Goal: Information Seeking & Learning: Find specific fact

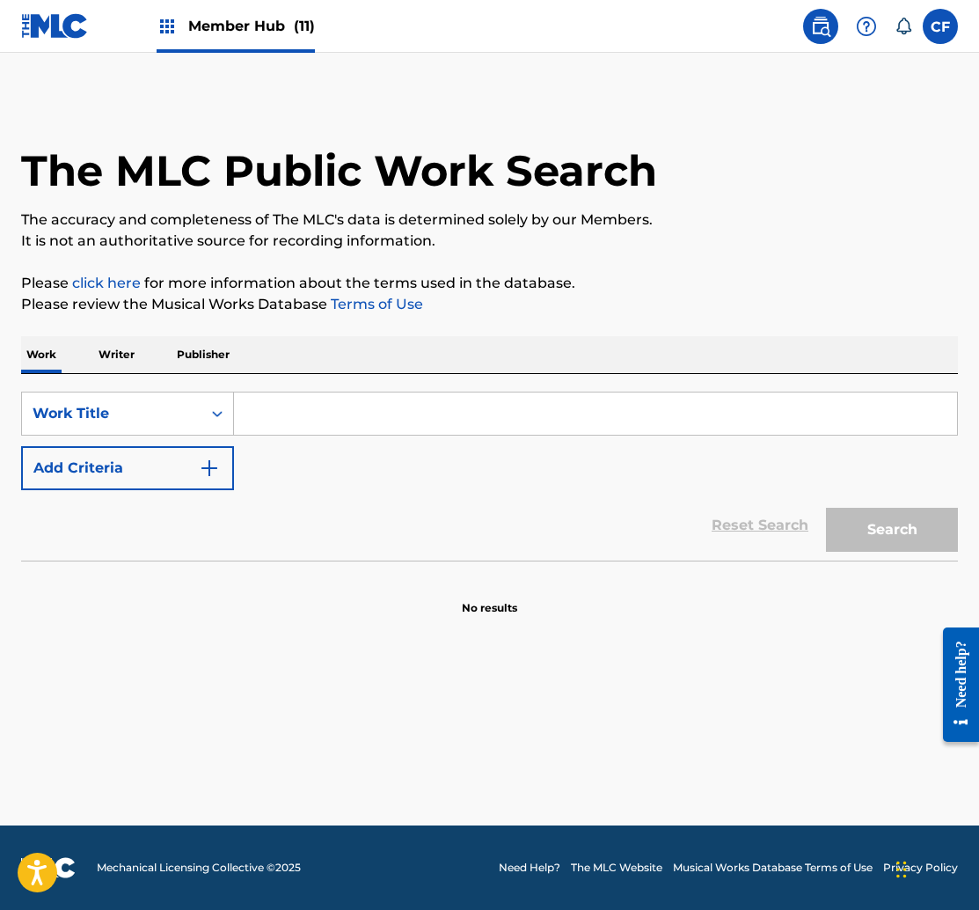
click at [105, 359] on p "Writer" at bounding box center [116, 354] width 47 height 37
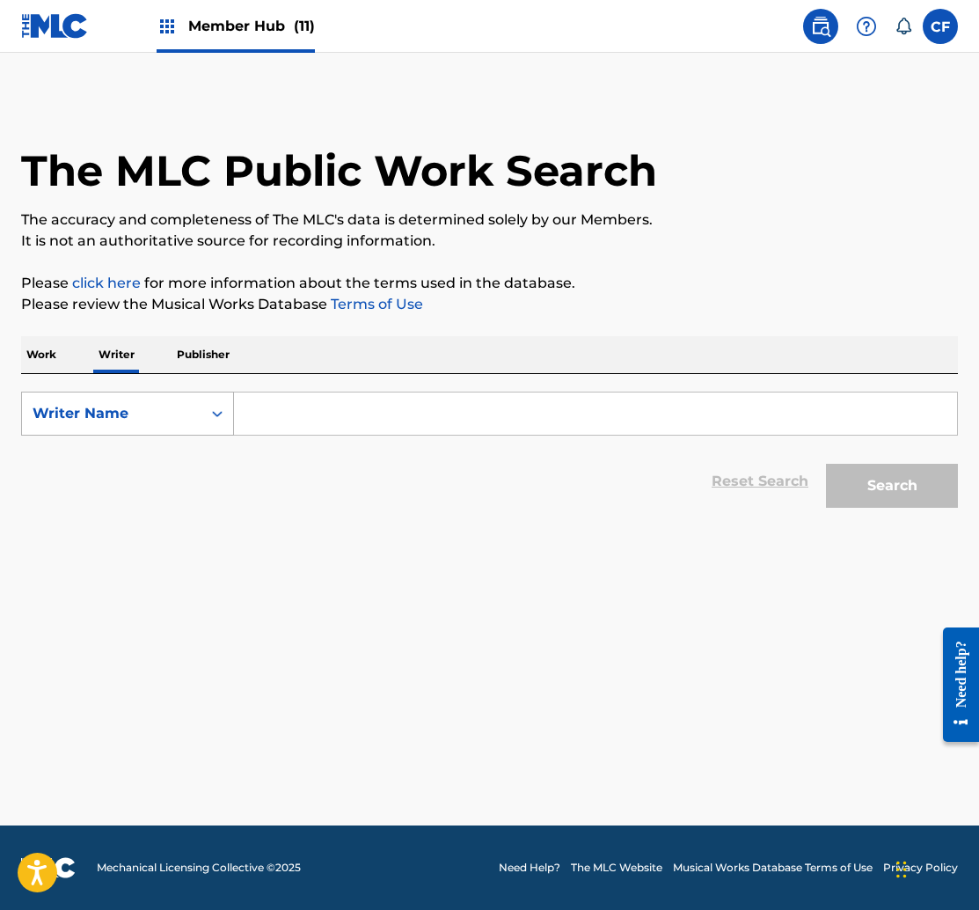
click at [149, 424] on div "Writer Name" at bounding box center [112, 413] width 180 height 33
click at [121, 512] on div "Writer Name" at bounding box center [127, 502] width 211 height 44
click at [328, 425] on input "Search Form" at bounding box center [595, 413] width 723 height 42
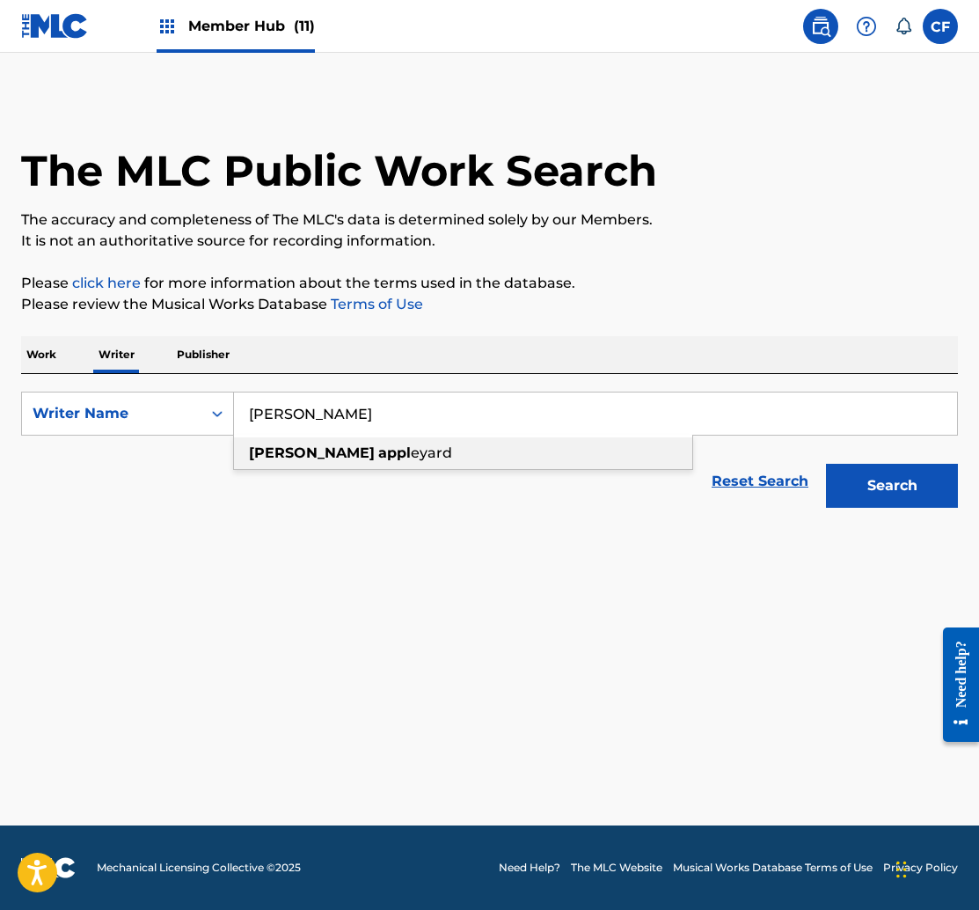
click at [378, 449] on strong "appl" at bounding box center [394, 452] width 33 height 17
type input "[PERSON_NAME]"
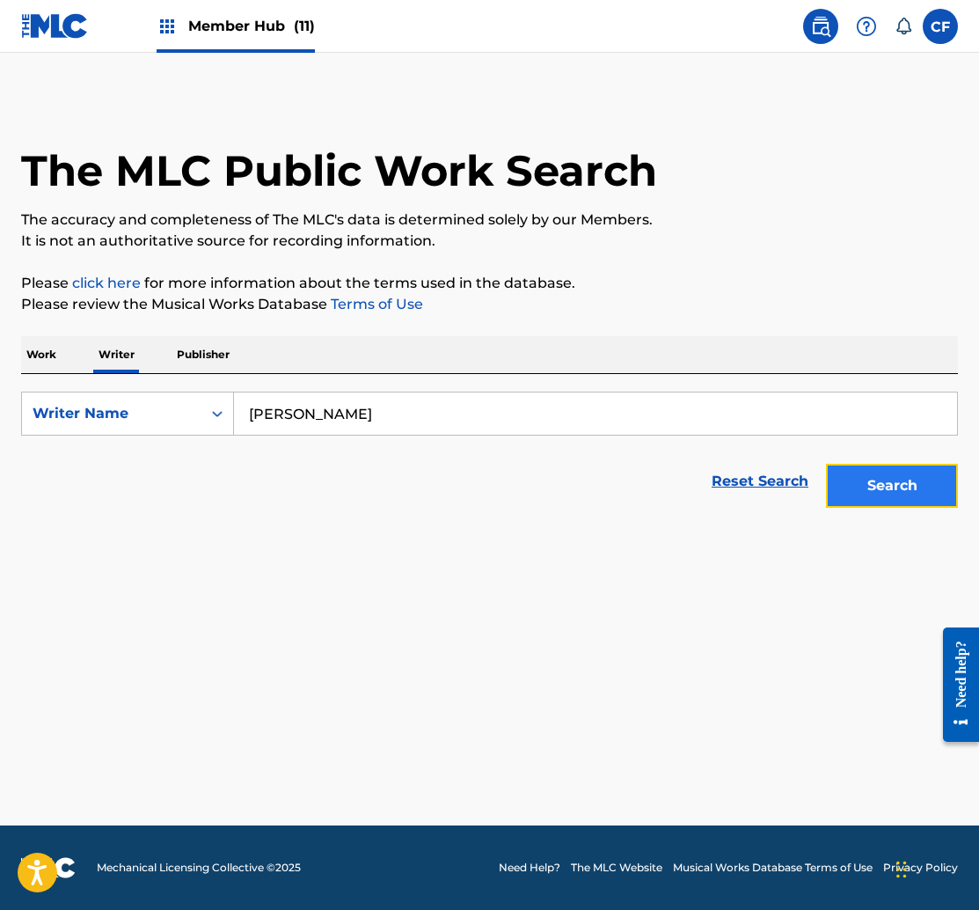
click at [920, 492] on button "Search" at bounding box center [892, 486] width 132 height 44
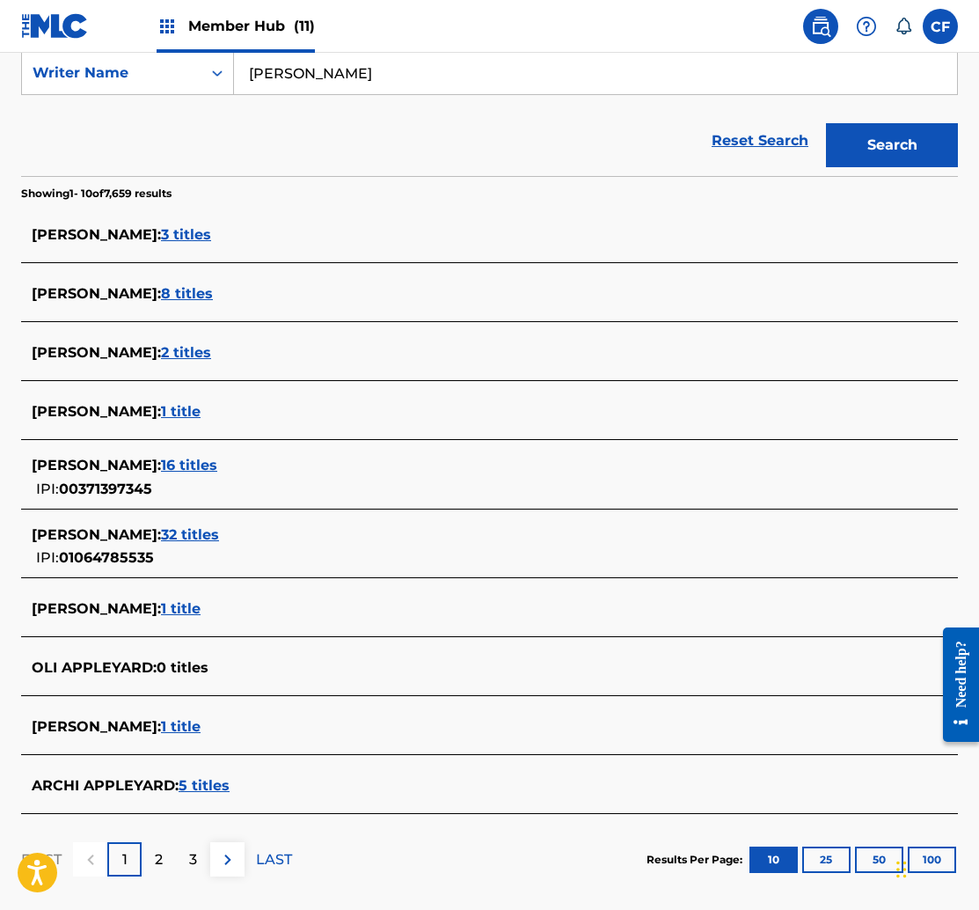
scroll to position [354, 0]
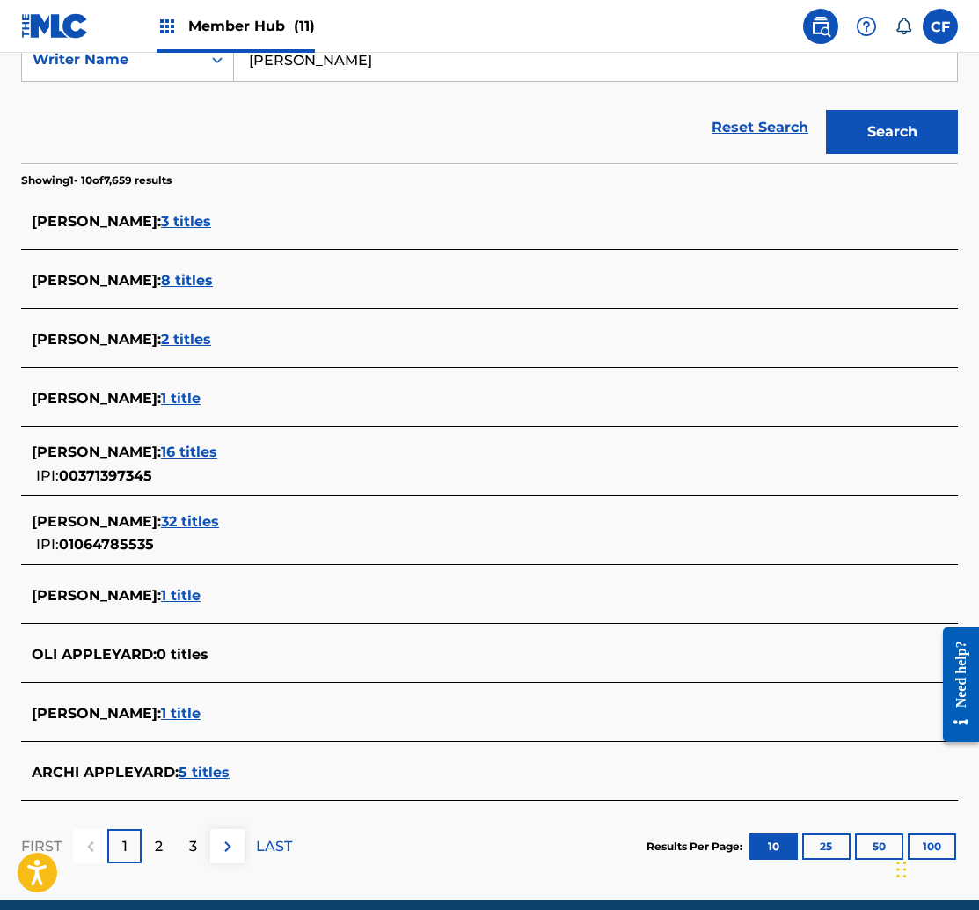
click at [199, 521] on span "32 titles" at bounding box center [190, 521] width 58 height 17
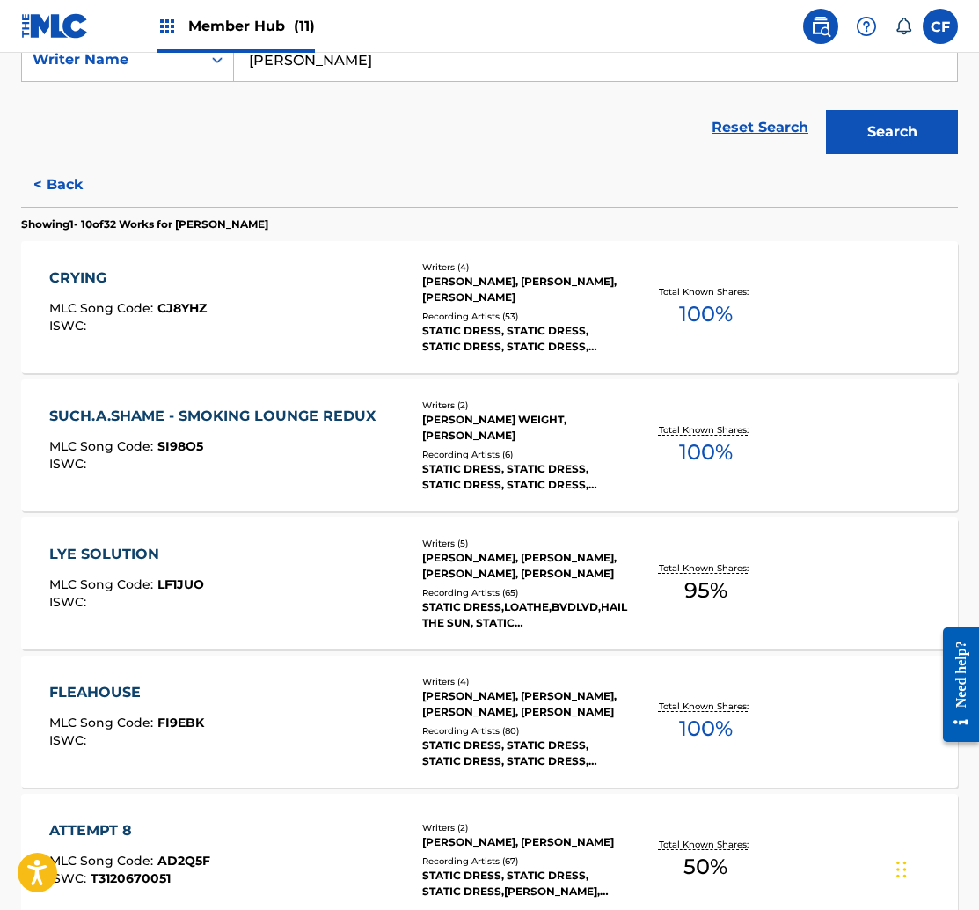
click at [789, 281] on div "CRYING MLC Song Code : CJ8YHZ ISWC : Writers ( 4 ) [PERSON_NAME], [PERSON_NAME]…" at bounding box center [489, 307] width 937 height 132
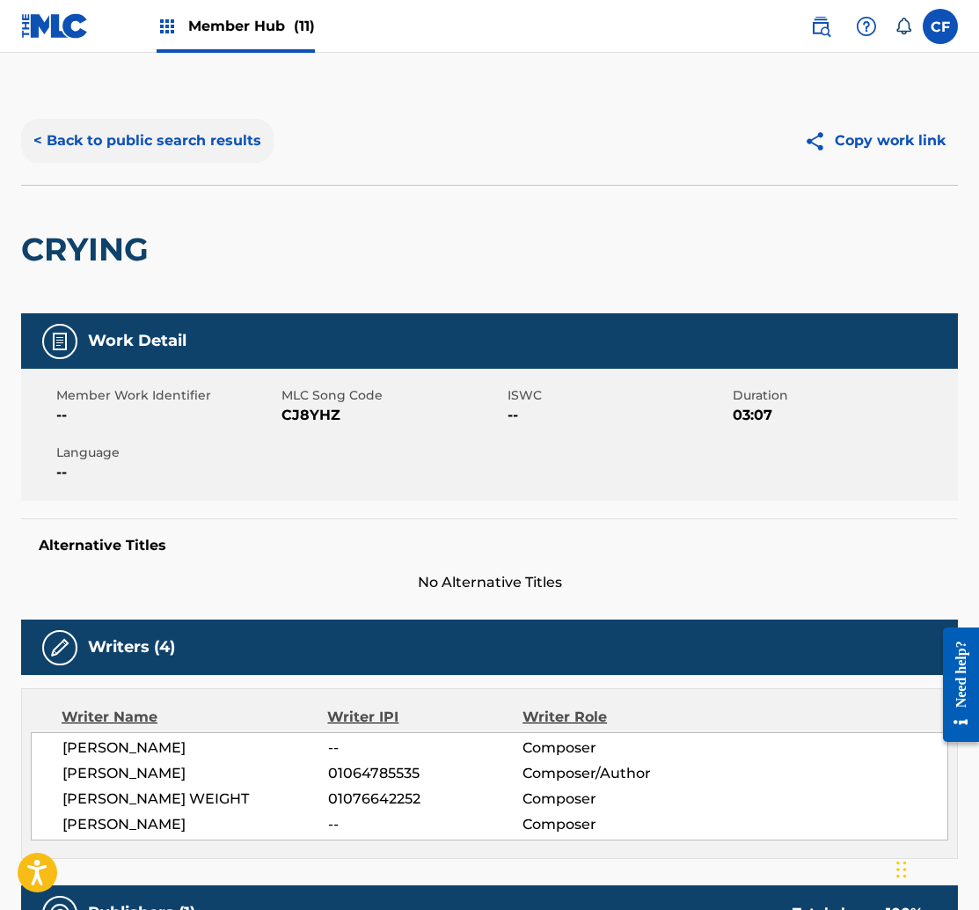
click at [170, 138] on button "< Back to public search results" at bounding box center [147, 141] width 253 height 44
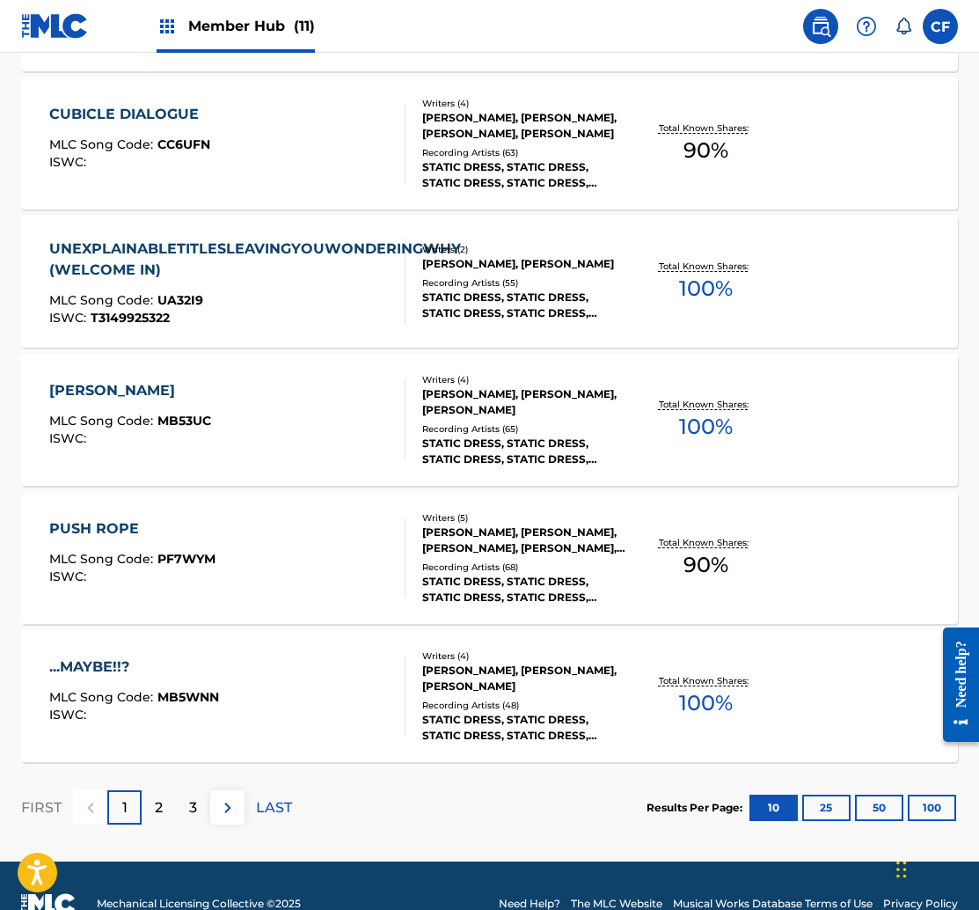
scroll to position [1210, 0]
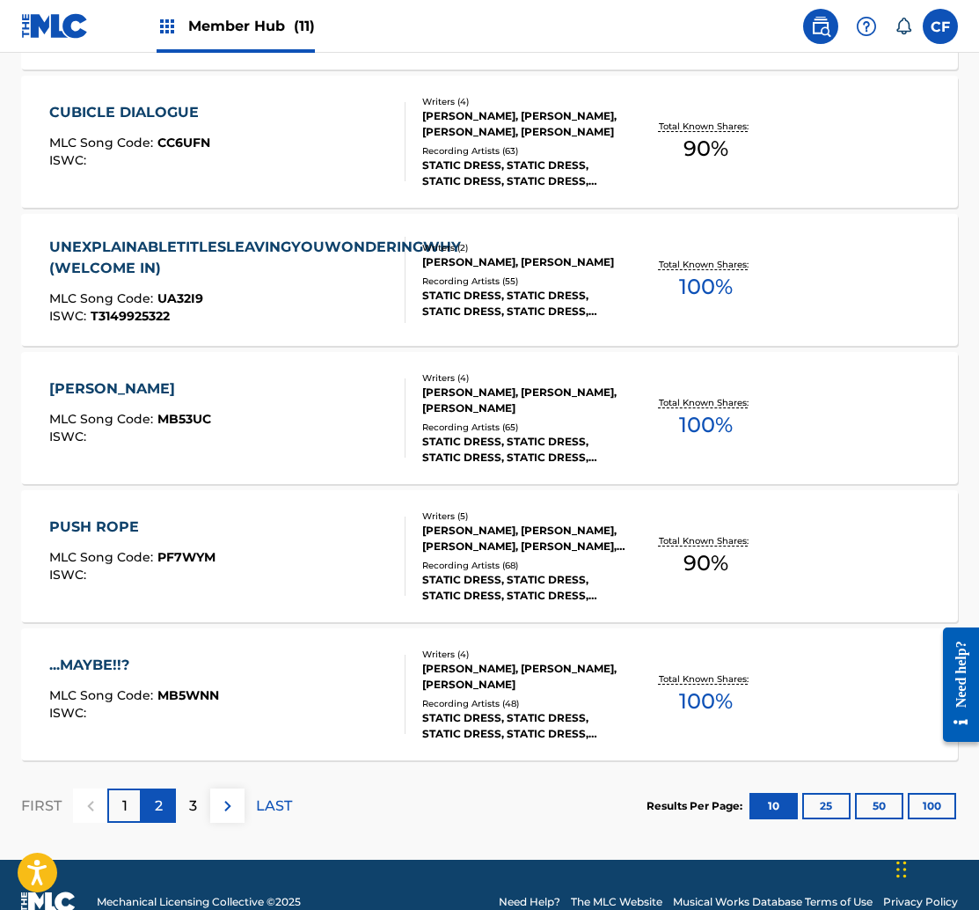
click at [151, 803] on div "2" at bounding box center [159, 805] width 34 height 34
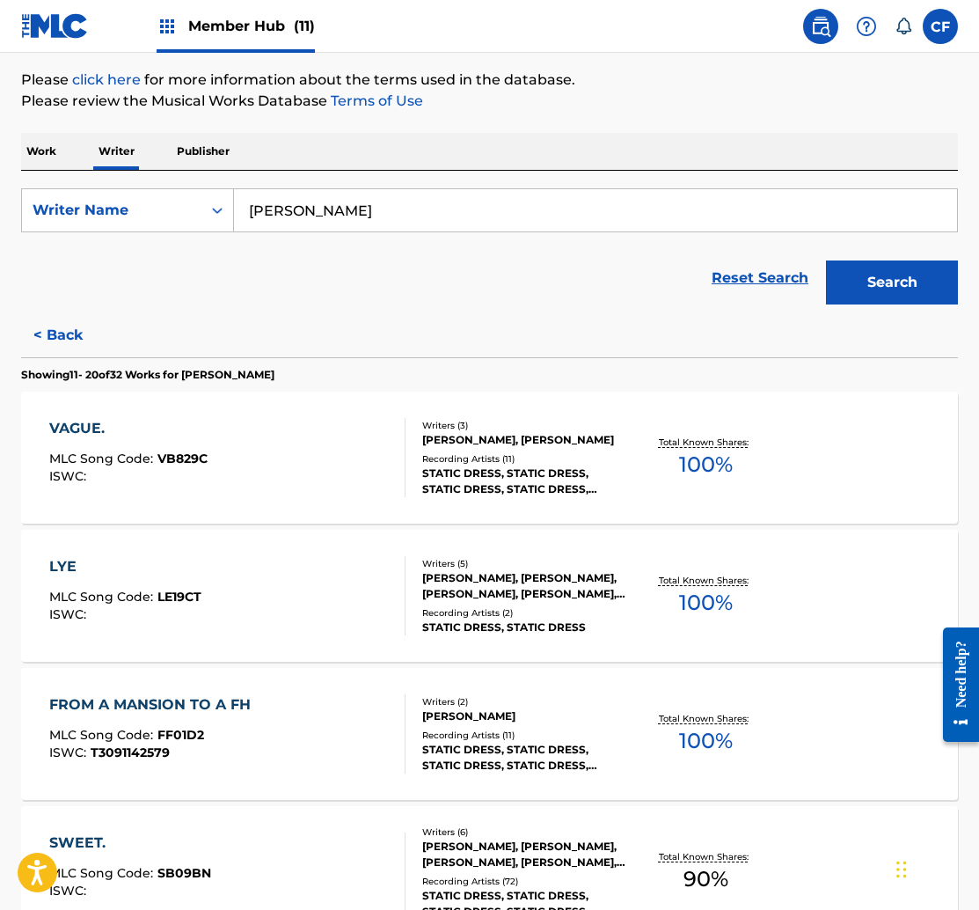
scroll to position [211, 0]
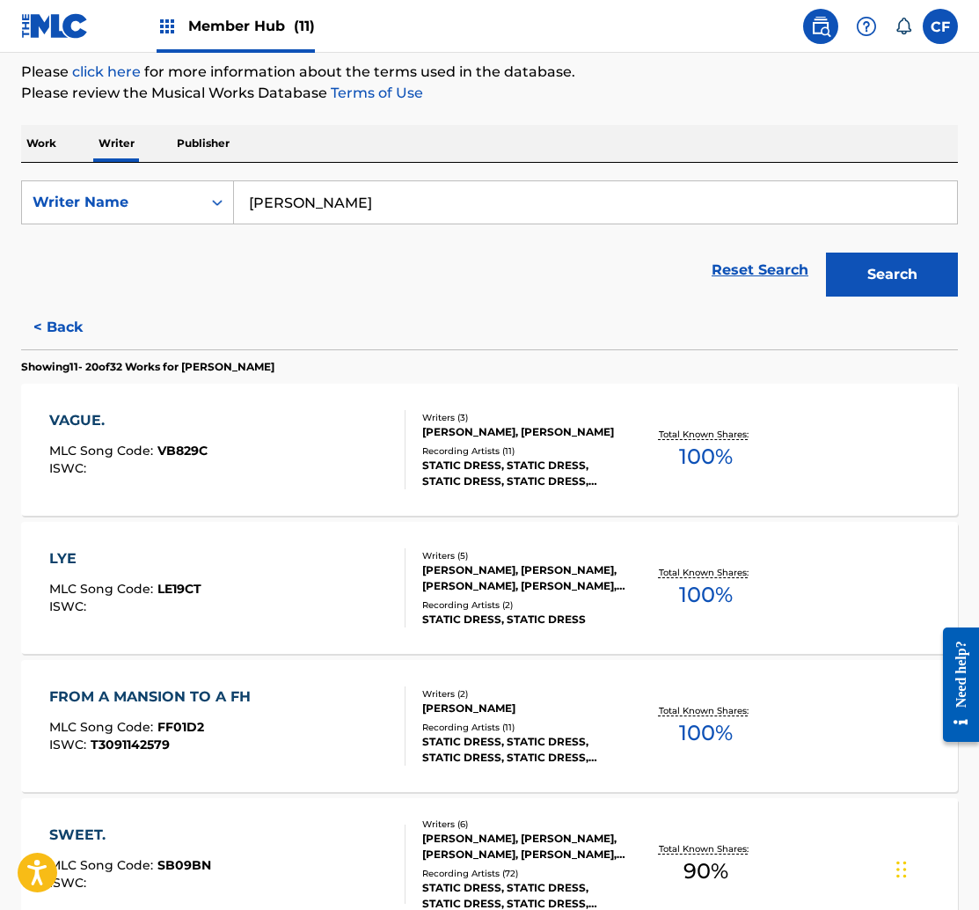
click at [671, 45] on nav "Member Hub (11) CF CF [PERSON_NAME] [PERSON_NAME][EMAIL_ADDRESS][DOMAIN_NAME] N…" at bounding box center [489, 26] width 979 height 53
